Goal: Book appointment/travel/reservation

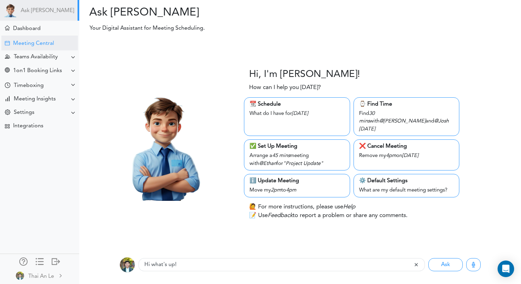
click at [40, 41] on div "Meeting Central" at bounding box center [33, 43] width 41 height 7
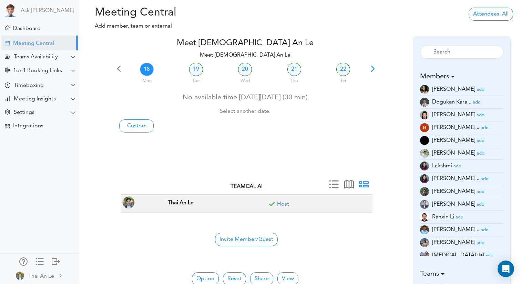
scroll to position [13, 0]
click at [477, 205] on small "add" at bounding box center [481, 204] width 8 height 4
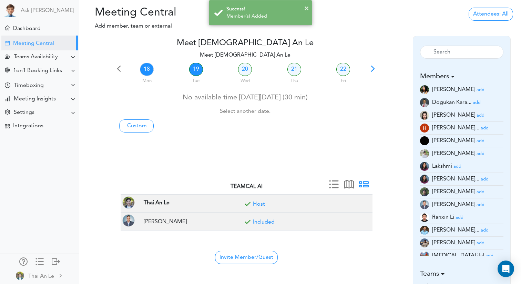
click at [194, 67] on link "19" at bounding box center [196, 69] width 14 height 13
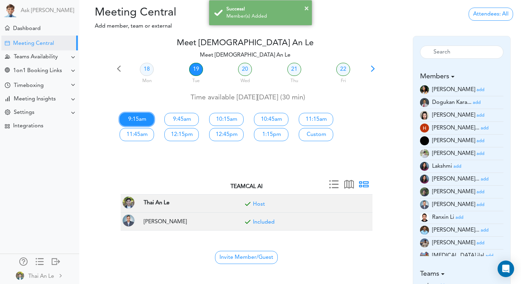
click at [144, 117] on link "9:15am" at bounding box center [137, 119] width 34 height 13
type input "Meet Thai An Le"
type input "https://meet.google.com/wdk-cszv-vzb"
type input "2025-08-19T09:15"
type input "2025-08-19T09:45"
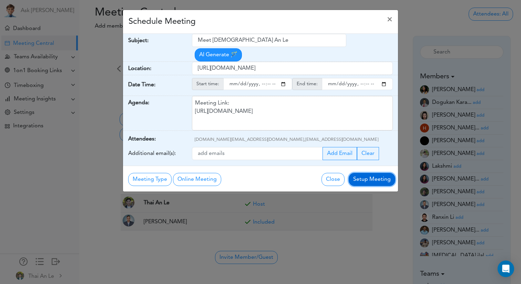
click at [370, 180] on button "Setup Meeting" at bounding box center [372, 179] width 47 height 13
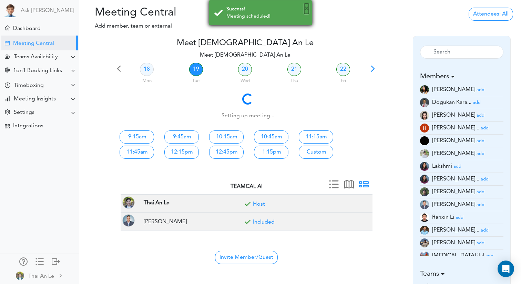
click at [307, 7] on button "×" at bounding box center [306, 8] width 4 height 10
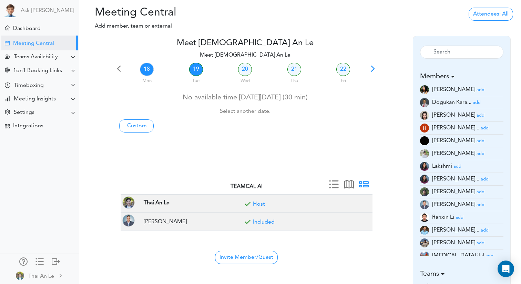
click at [196, 70] on link "19" at bounding box center [196, 69] width 14 height 13
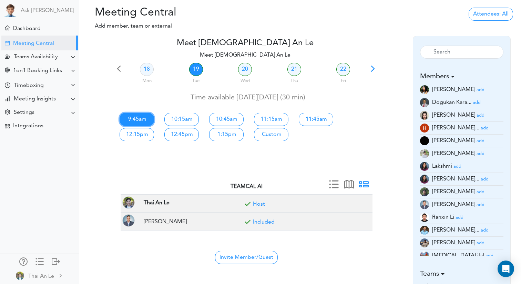
click at [144, 115] on link "9:45am" at bounding box center [137, 119] width 34 height 13
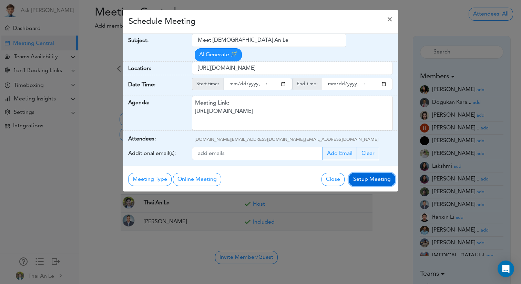
click at [364, 176] on button "Setup Meeting" at bounding box center [372, 179] width 47 height 13
